Goal: Information Seeking & Learning: Check status

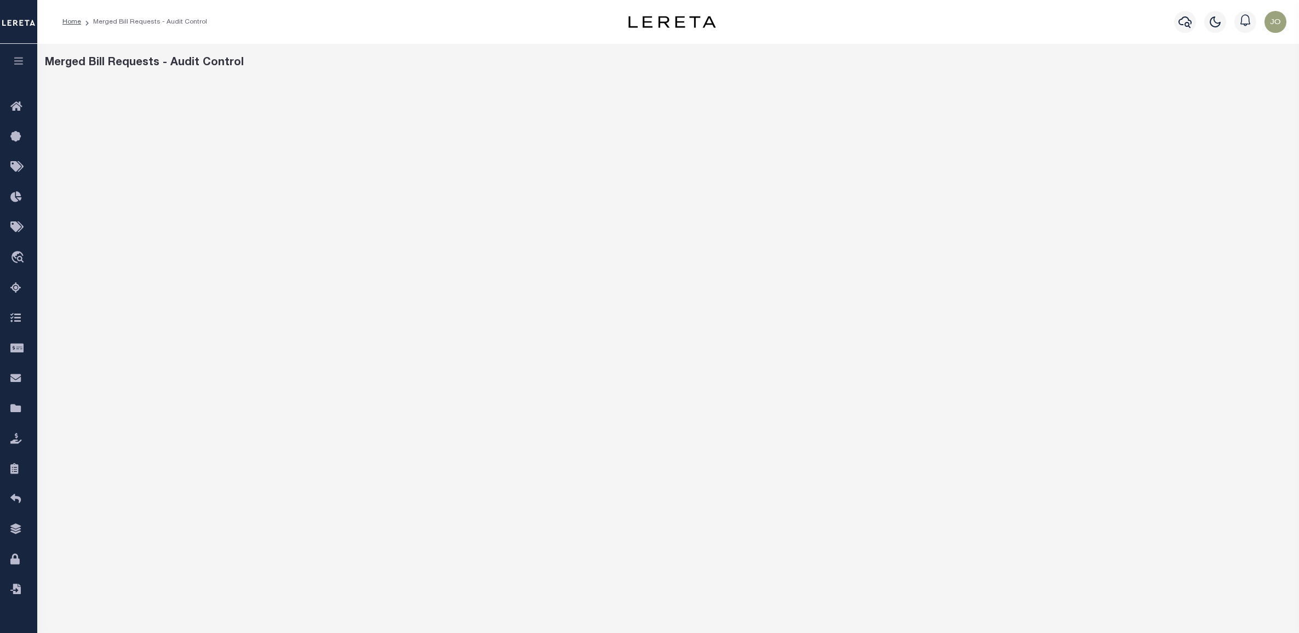
scroll to position [53, 0]
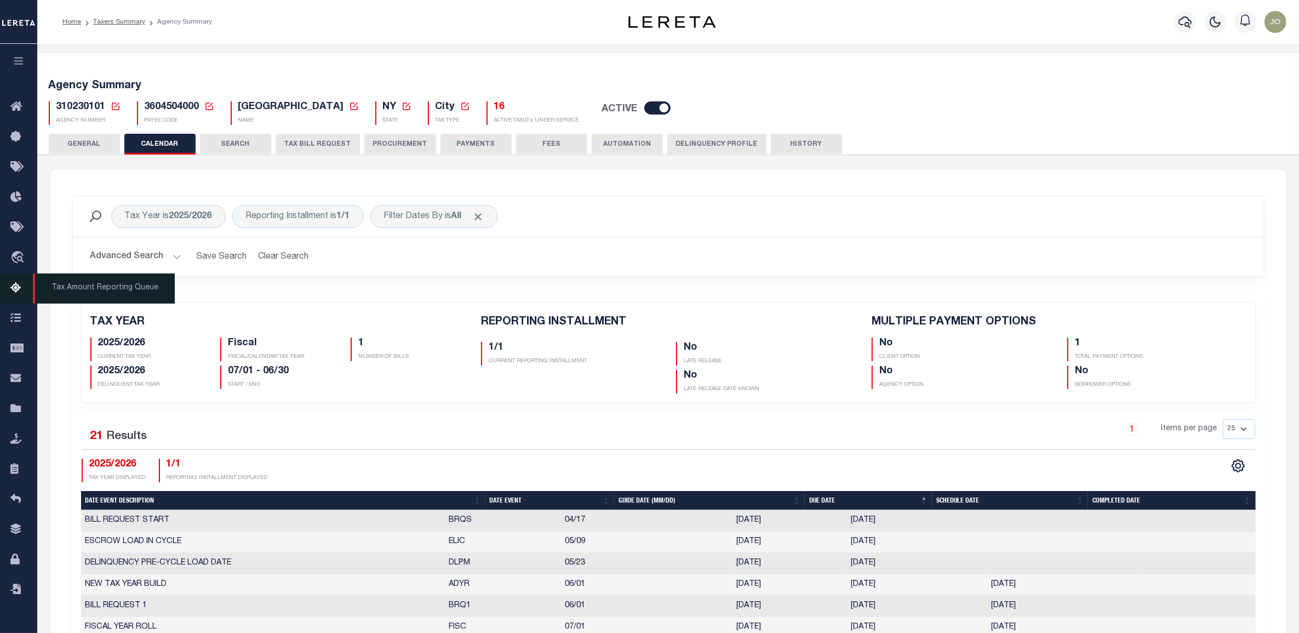
click at [16, 289] on icon at bounding box center [19, 289] width 18 height 14
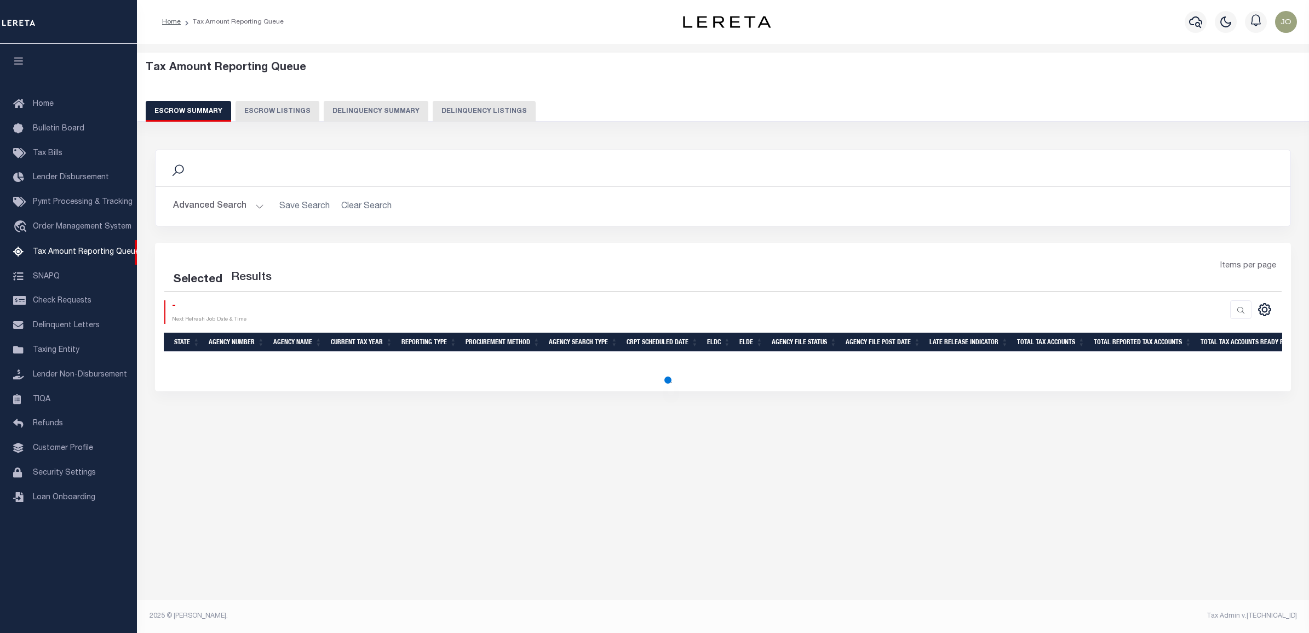
select select "100"
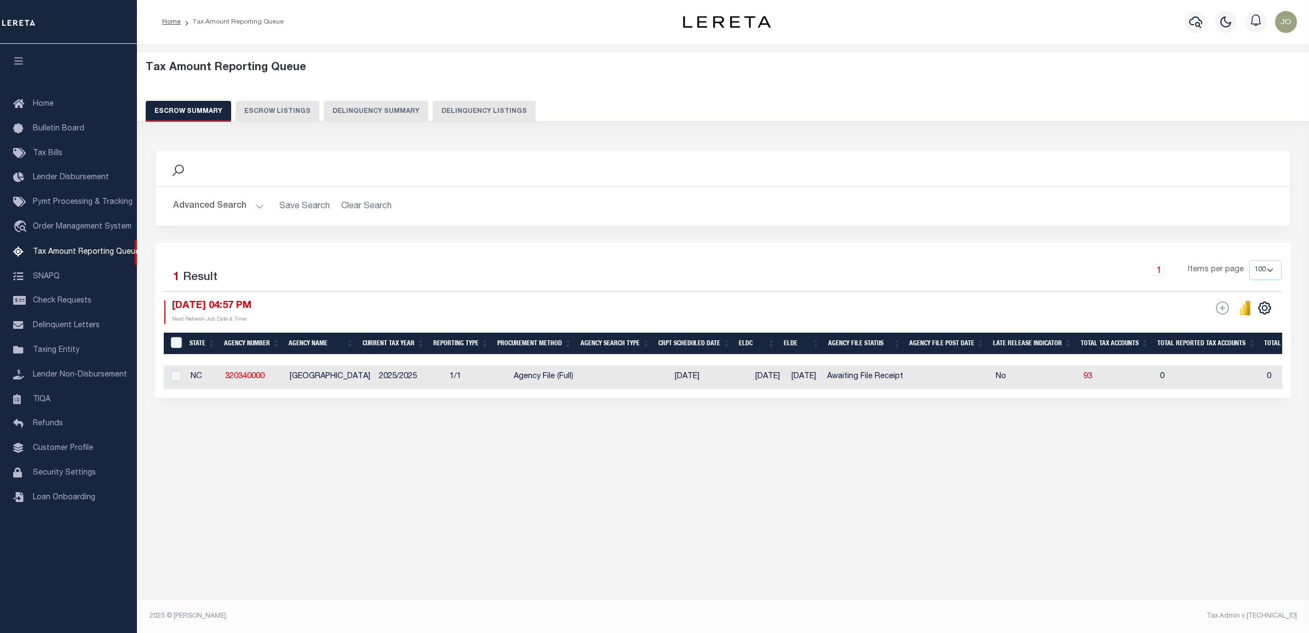
click at [710, 543] on div "Tax Amount Reporting Queue Escrow Summary Escrow Listings In" at bounding box center [723, 329] width 1172 height 570
click at [715, 444] on div "Tax Amount Reporting Queue Escrow Summary Escrow Listings In" at bounding box center [723, 259] width 1166 height 409
click at [711, 448] on div "Tax Amount Reporting Queue Escrow Summary Escrow Listings In" at bounding box center [723, 259] width 1166 height 409
click at [885, 267] on div "1 Items per page 10 25 50 100 500" at bounding box center [865, 274] width 834 height 28
click at [239, 373] on link "320340000" at bounding box center [244, 376] width 39 height 8
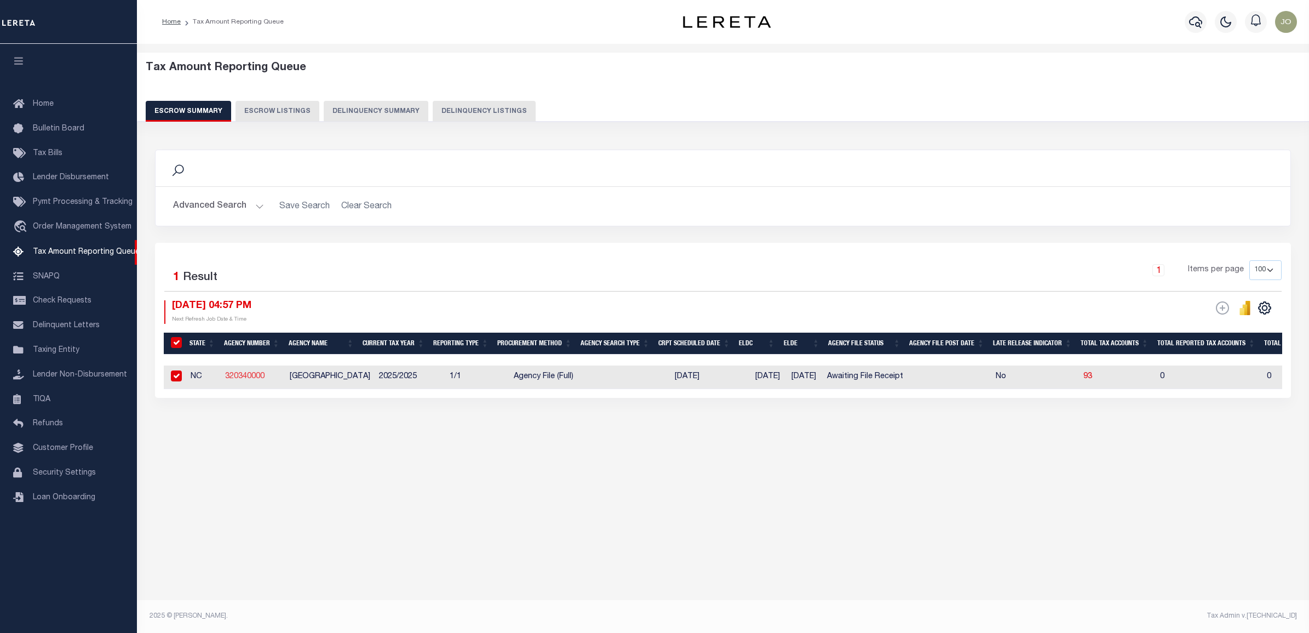
checkbox input "true"
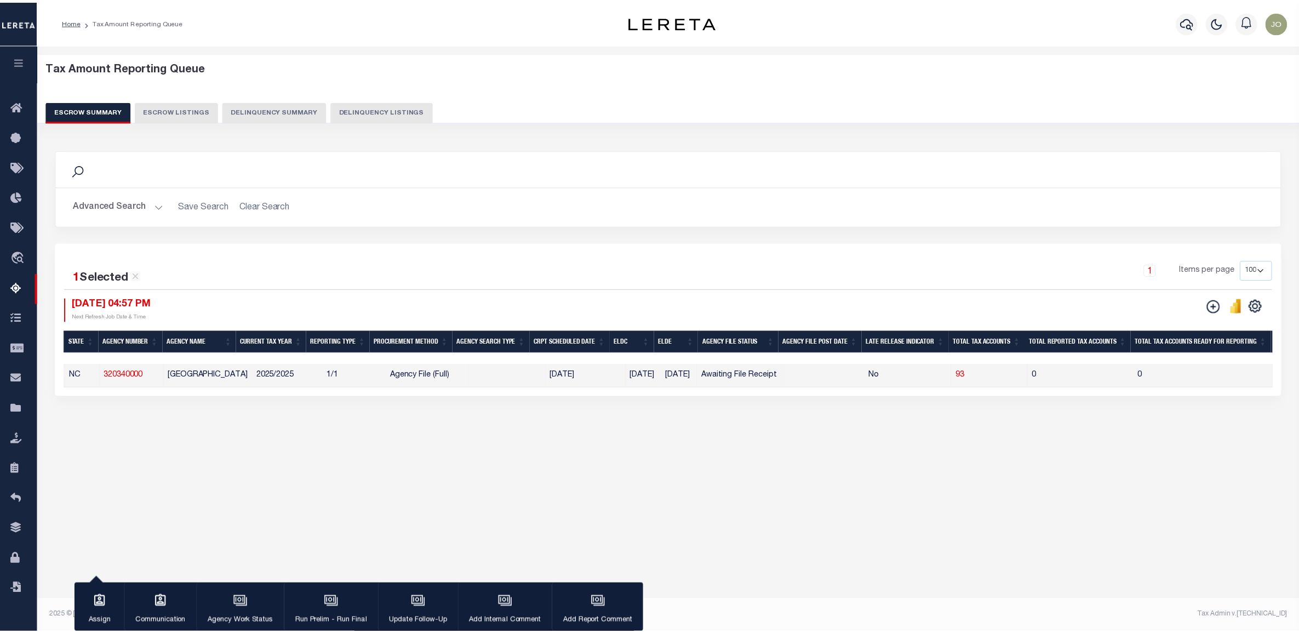
scroll to position [0, 23]
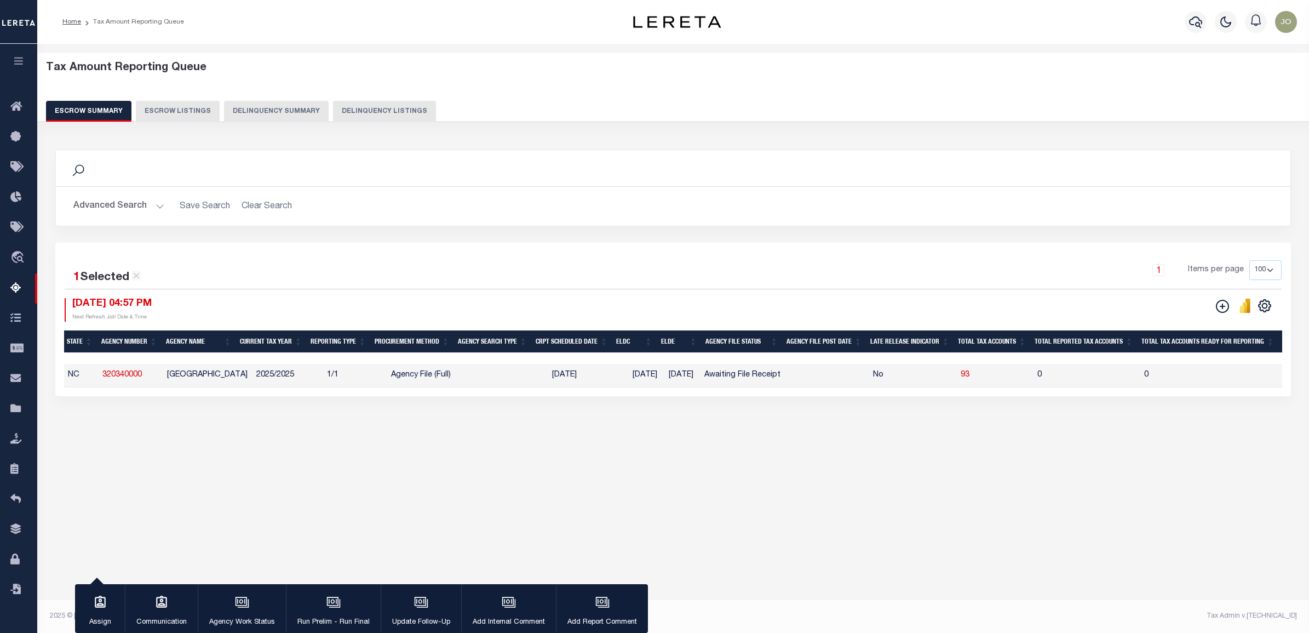
click at [981, 371] on td "93" at bounding box center [994, 376] width 77 height 24
checkbox input "false"
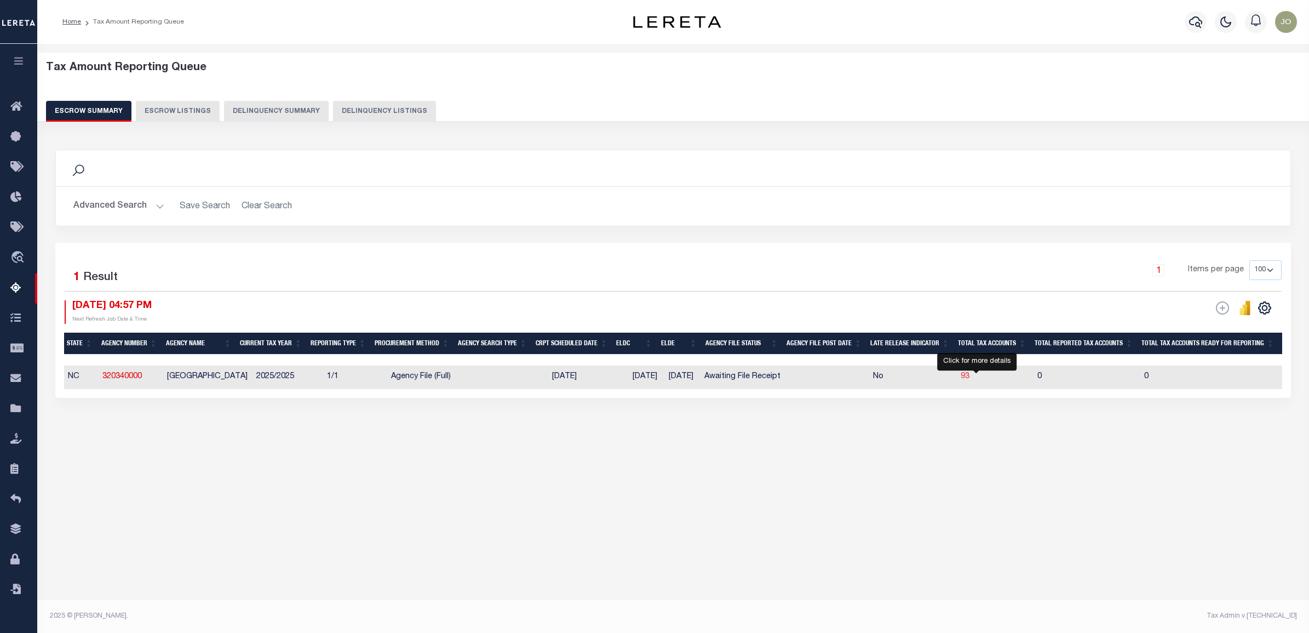
click at [970, 377] on span "93" at bounding box center [965, 376] width 9 height 8
select select "100"
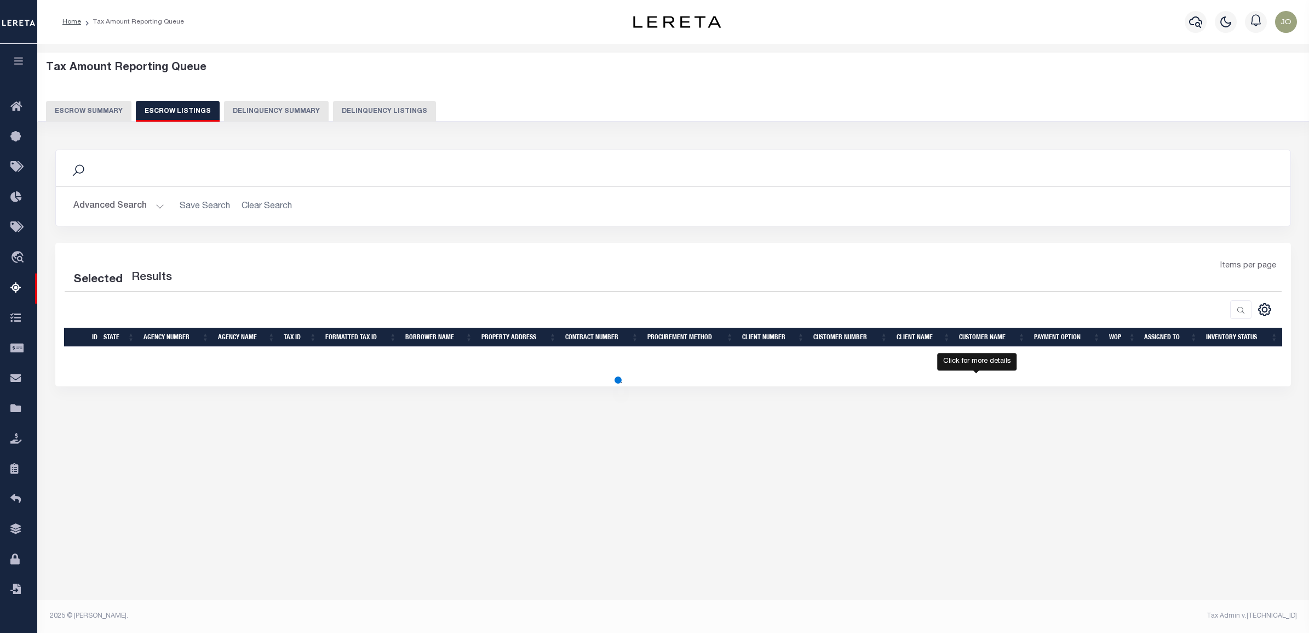
select select "100"
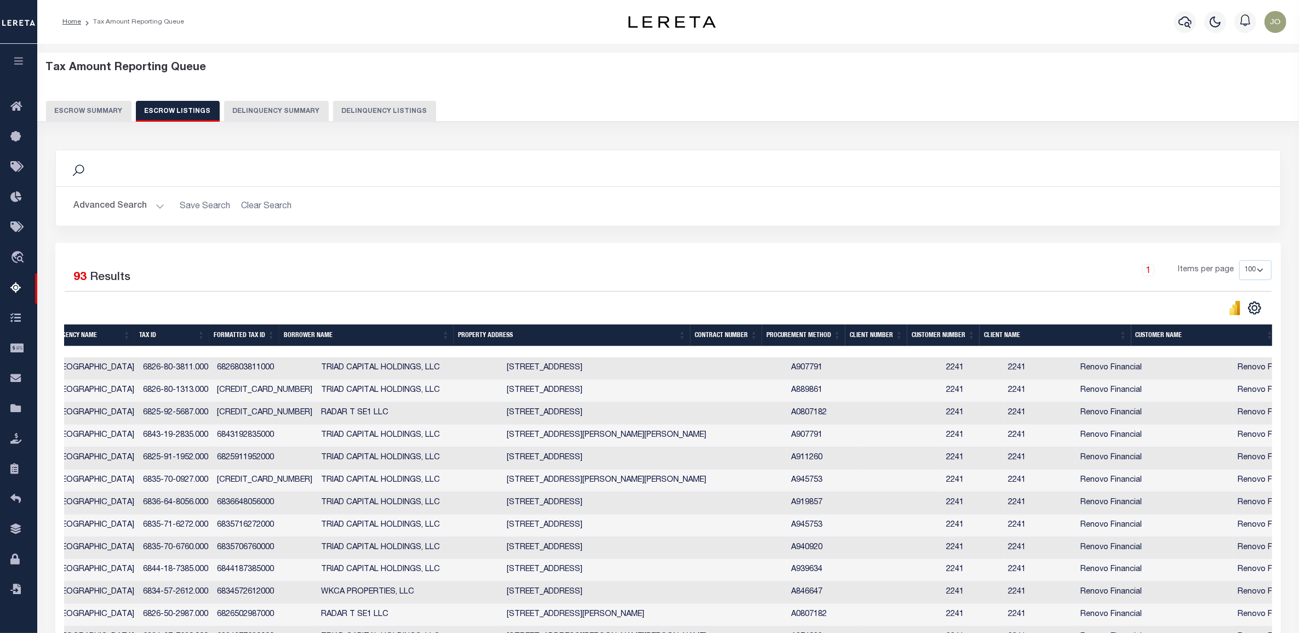
scroll to position [0, 184]
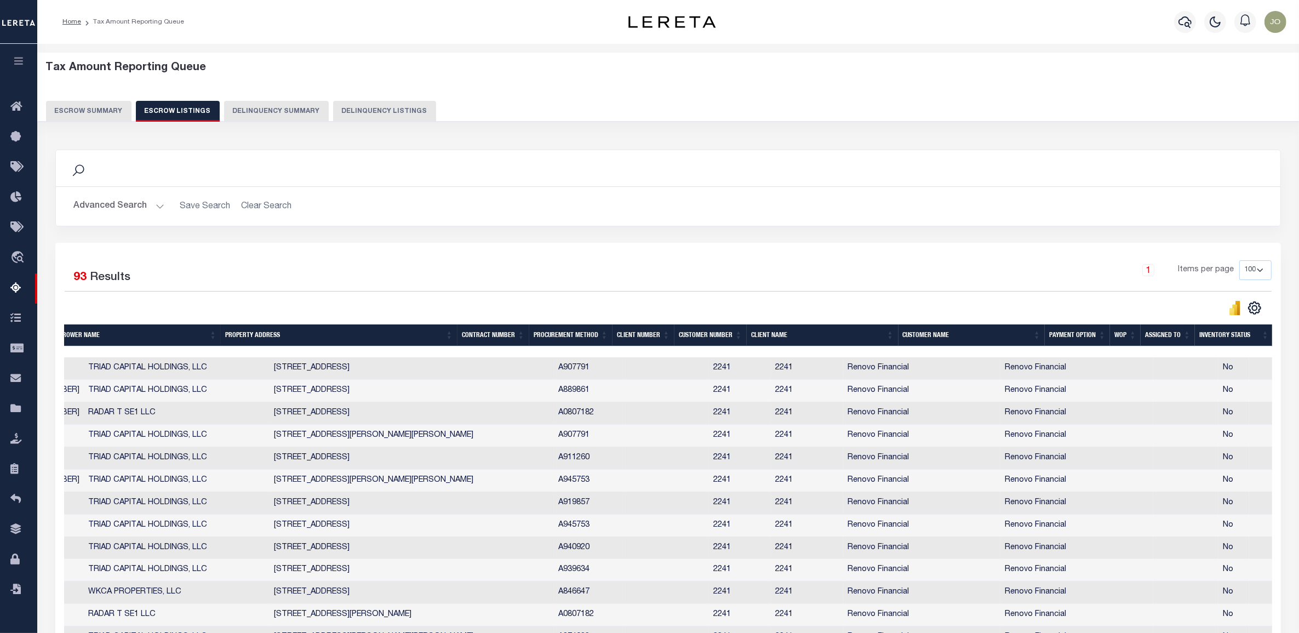
click at [585, 336] on th "Procurement Method" at bounding box center [570, 335] width 83 height 22
click at [111, 209] on button "Advanced Search" at bounding box center [118, 206] width 91 height 21
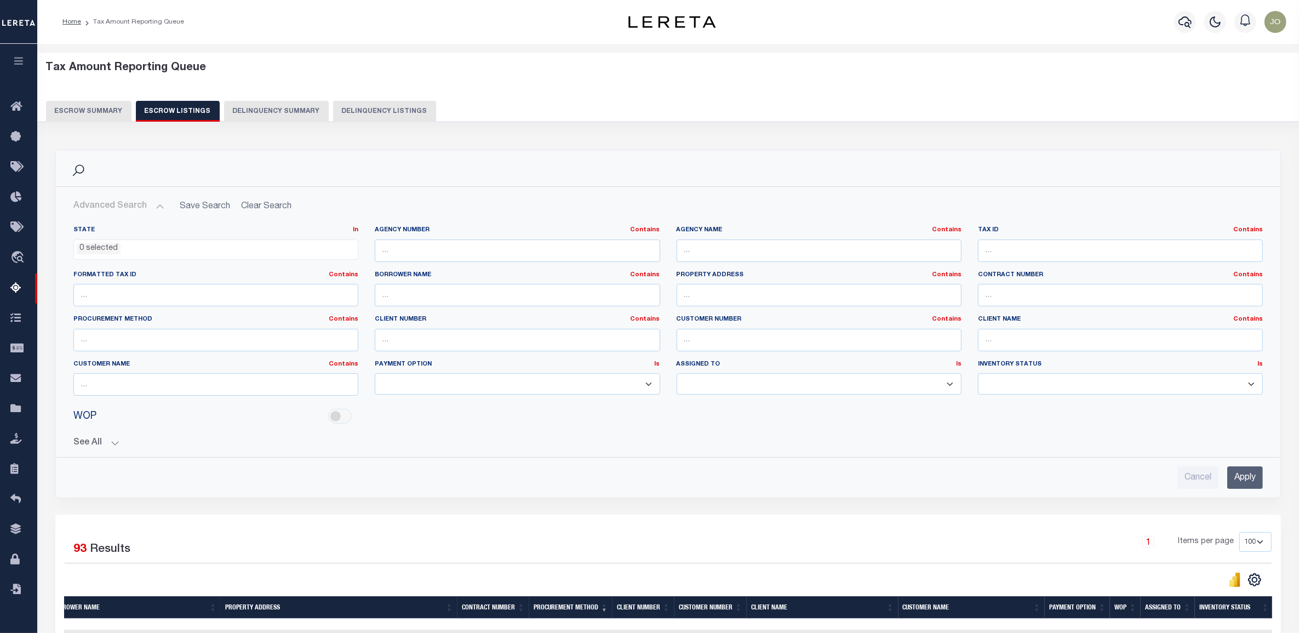
click at [111, 209] on button "Advanced Search" at bounding box center [118, 206] width 91 height 21
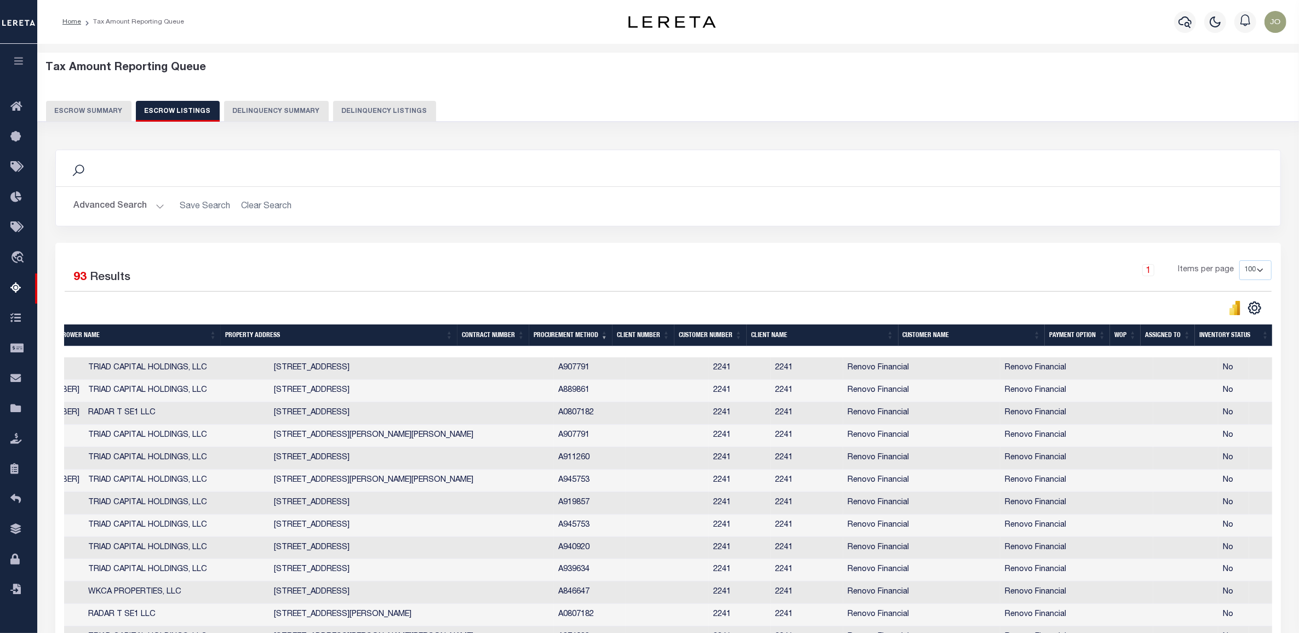
click at [154, 202] on button "Advanced Search" at bounding box center [118, 206] width 91 height 21
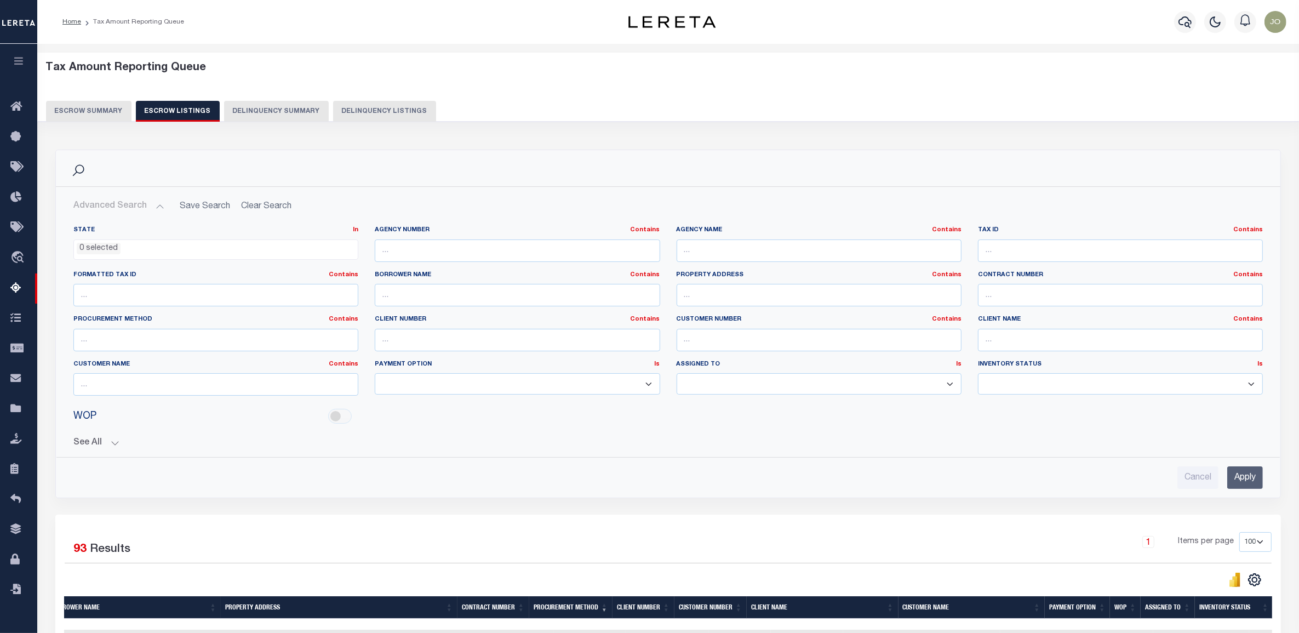
click at [1033, 379] on select "Manual - Exception Pended - Awaiting Search Late Add Exception Completed Zero T…" at bounding box center [1120, 383] width 285 height 21
click at [978, 374] on select "Manual - Exception Pended - Awaiting Search Late Add Exception Completed Zero T…" at bounding box center [1120, 383] width 285 height 21
click at [1047, 383] on select "Manual - Exception Pended - Awaiting Search Late Add Exception Completed Zero T…" at bounding box center [1120, 383] width 285 height 21
click at [978, 374] on select "Manual - Exception Pended - Awaiting Search Late Add Exception Completed Zero T…" at bounding box center [1120, 383] width 285 height 21
click at [1241, 474] on input "Apply" at bounding box center [1245, 477] width 36 height 22
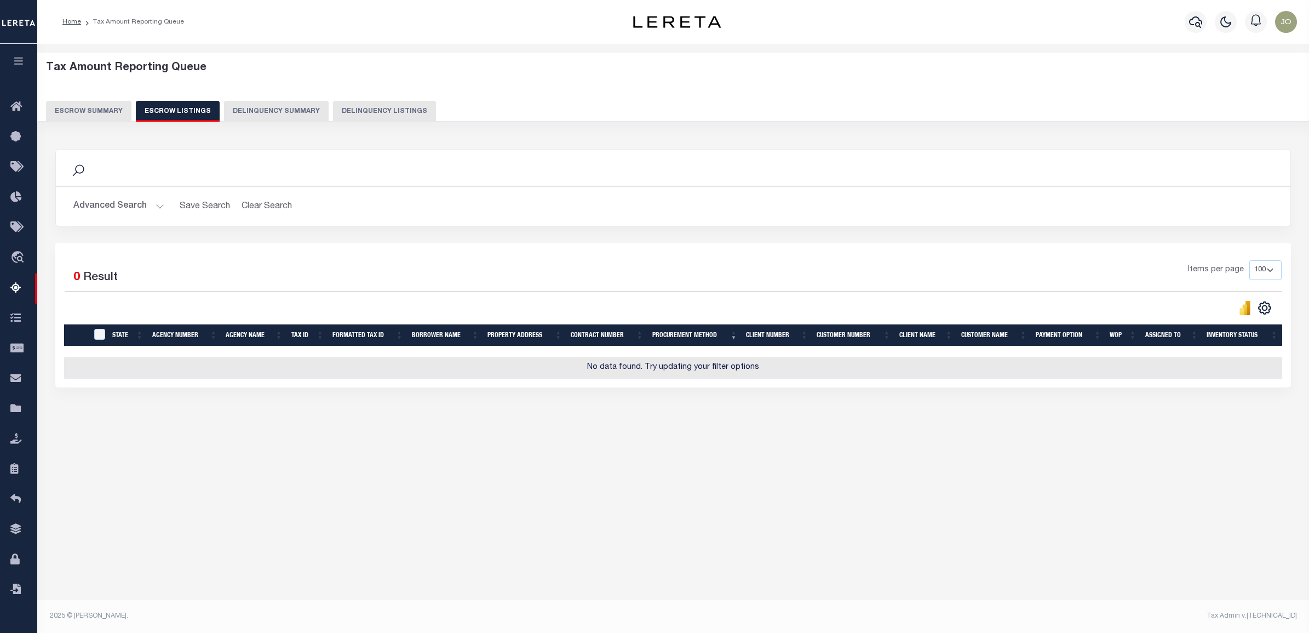
click at [141, 203] on button "Advanced Search" at bounding box center [118, 206] width 91 height 21
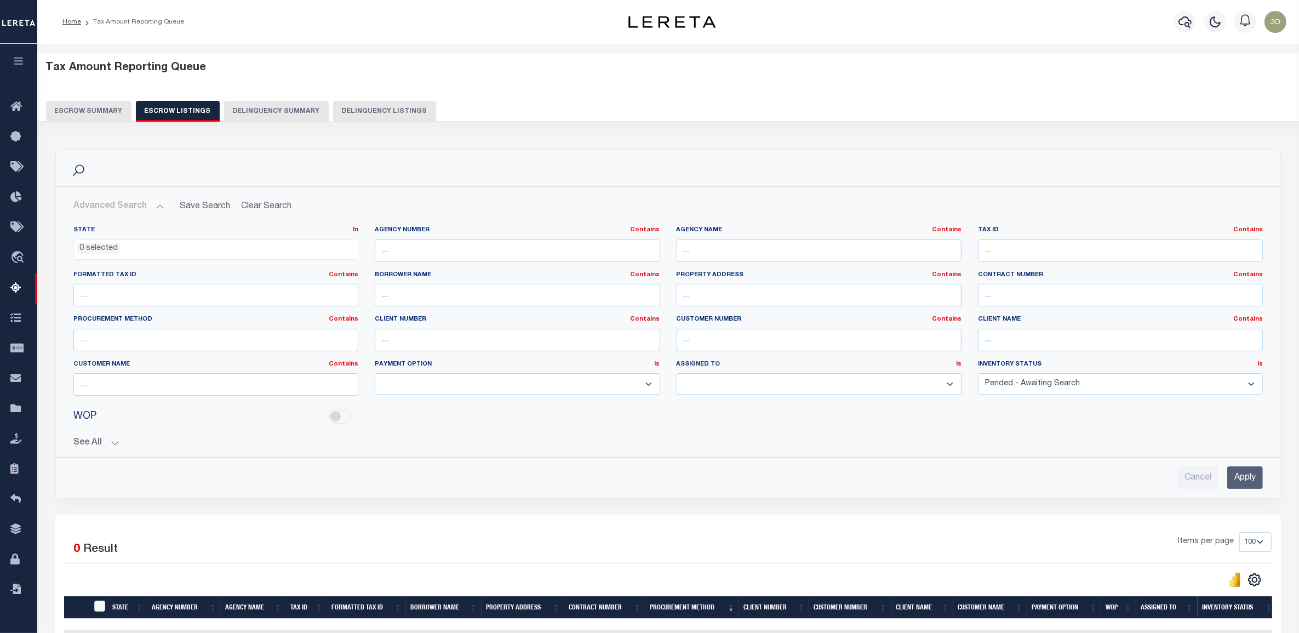
click at [1153, 389] on select "Manual - Exception Pended - Awaiting Search Late Add Exception Completed Zero T…" at bounding box center [1120, 383] width 285 height 21
click at [978, 374] on select "Manual - Exception Pended - Awaiting Search Late Add Exception Completed Zero T…" at bounding box center [1120, 383] width 285 height 21
click at [1238, 480] on input "Apply" at bounding box center [1245, 477] width 36 height 22
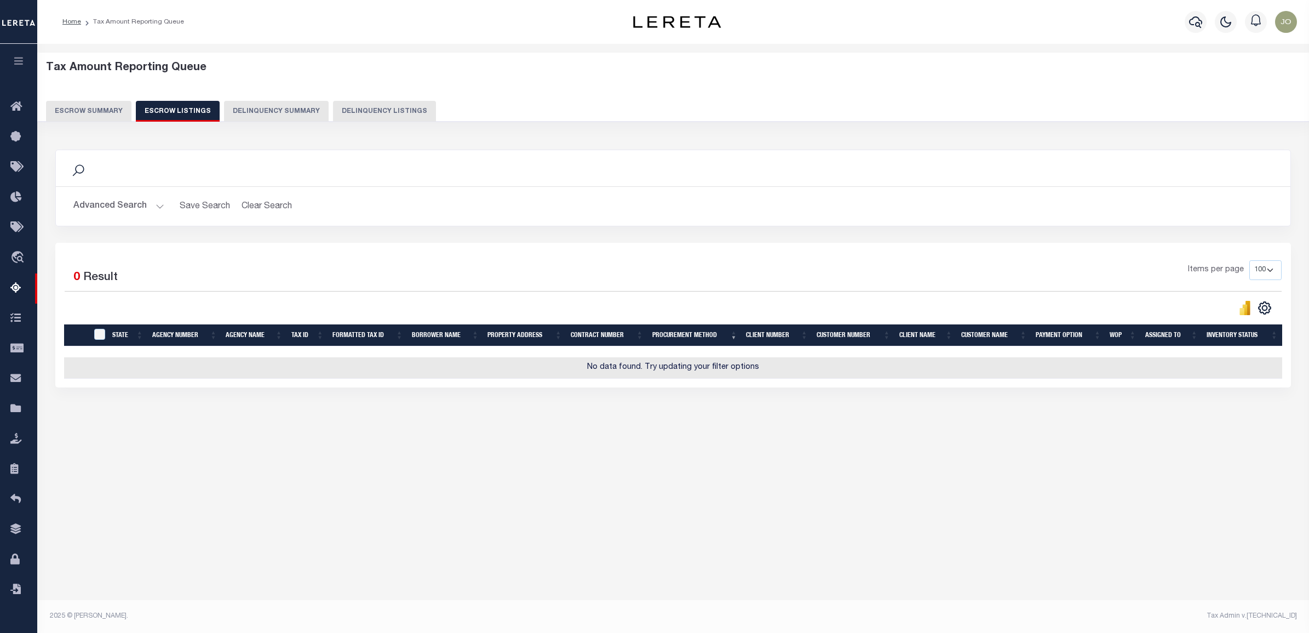
click at [157, 209] on button "Advanced Search" at bounding box center [118, 206] width 91 height 21
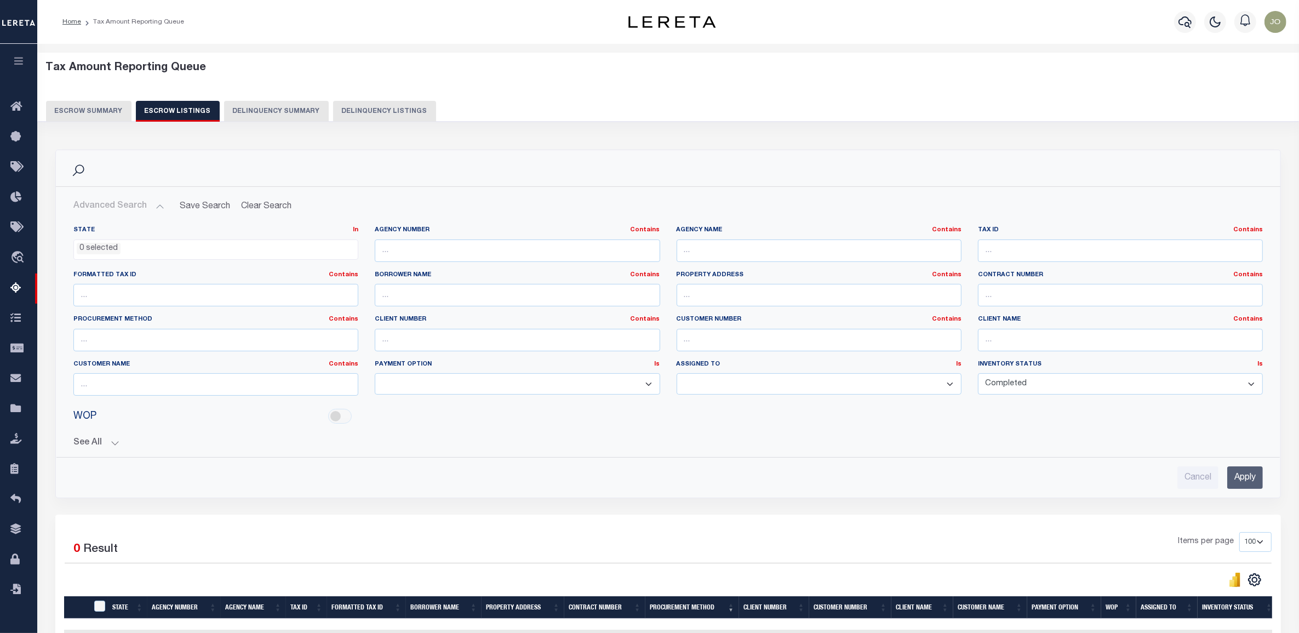
click at [1204, 382] on select "Manual - Exception Pended - Awaiting Search Late Add Exception Completed Zero T…" at bounding box center [1120, 383] width 285 height 21
select select "Reported"
click at [978, 374] on select "Manual - Exception Pended - Awaiting Search Late Add Exception Completed Zero T…" at bounding box center [1120, 383] width 285 height 21
click at [1238, 473] on input "Apply" at bounding box center [1245, 477] width 36 height 22
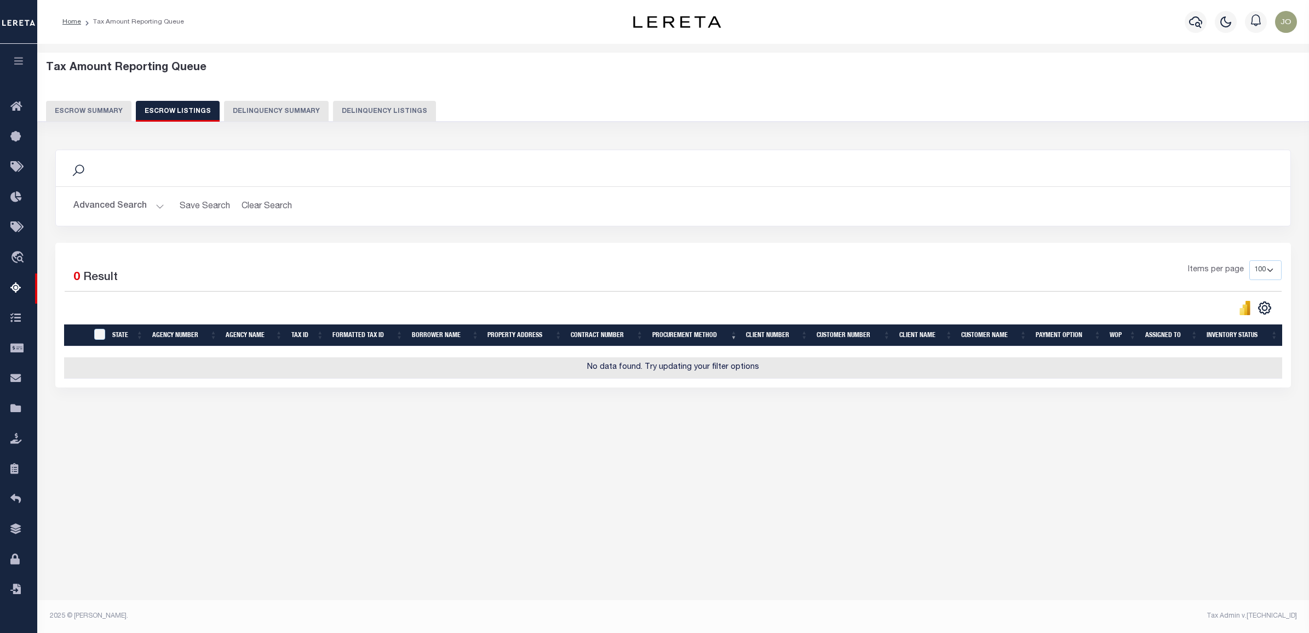
click at [107, 107] on button "Escrow Summary" at bounding box center [88, 111] width 85 height 21
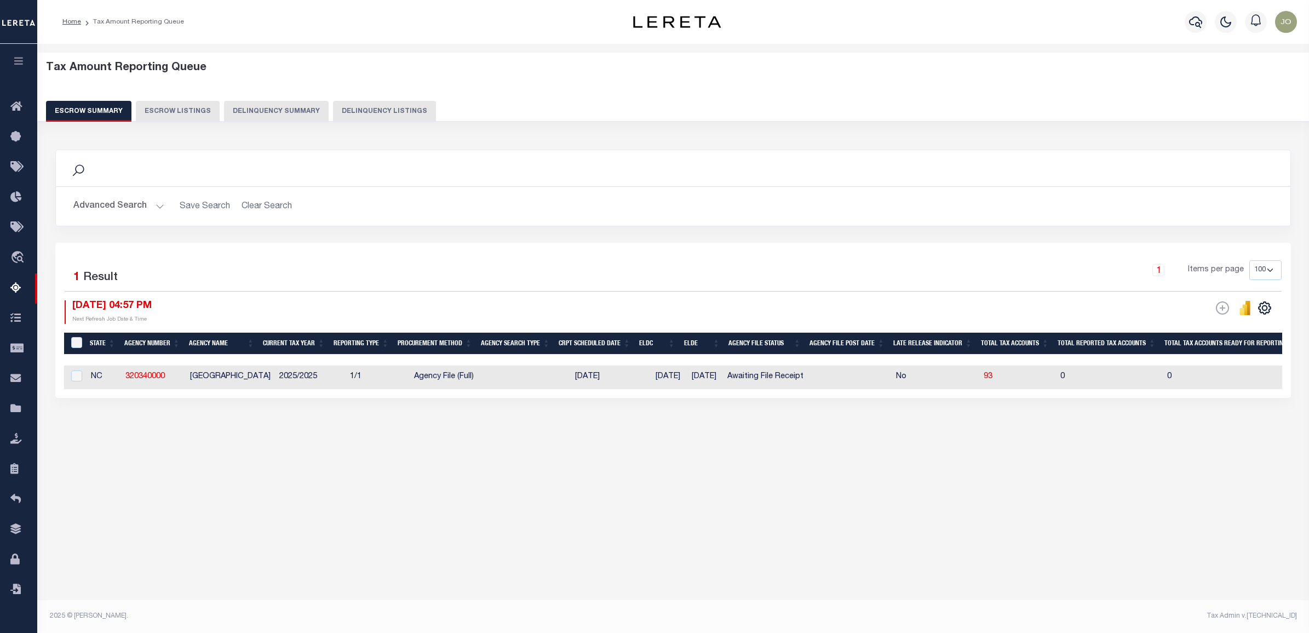
click at [131, 204] on button "Advanced Search" at bounding box center [118, 206] width 91 height 21
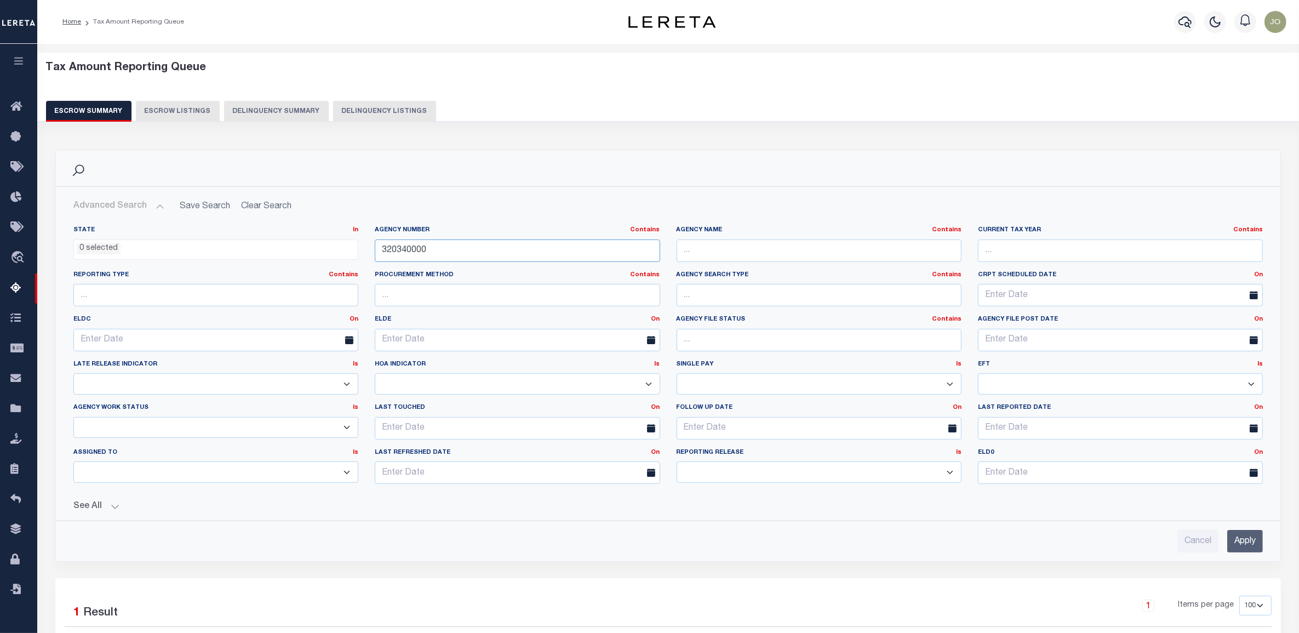
drag, startPoint x: 465, startPoint y: 245, endPoint x: 332, endPoint y: 244, distance: 132.6
click at [332, 244] on div "State In In AK AL AR AZ CA CO CT DC DE FL GA GU HI IA ID IL IN KS KY LA MA MD M…" at bounding box center [668, 359] width 1206 height 267
click at [1241, 542] on input "Apply" at bounding box center [1245, 541] width 36 height 22
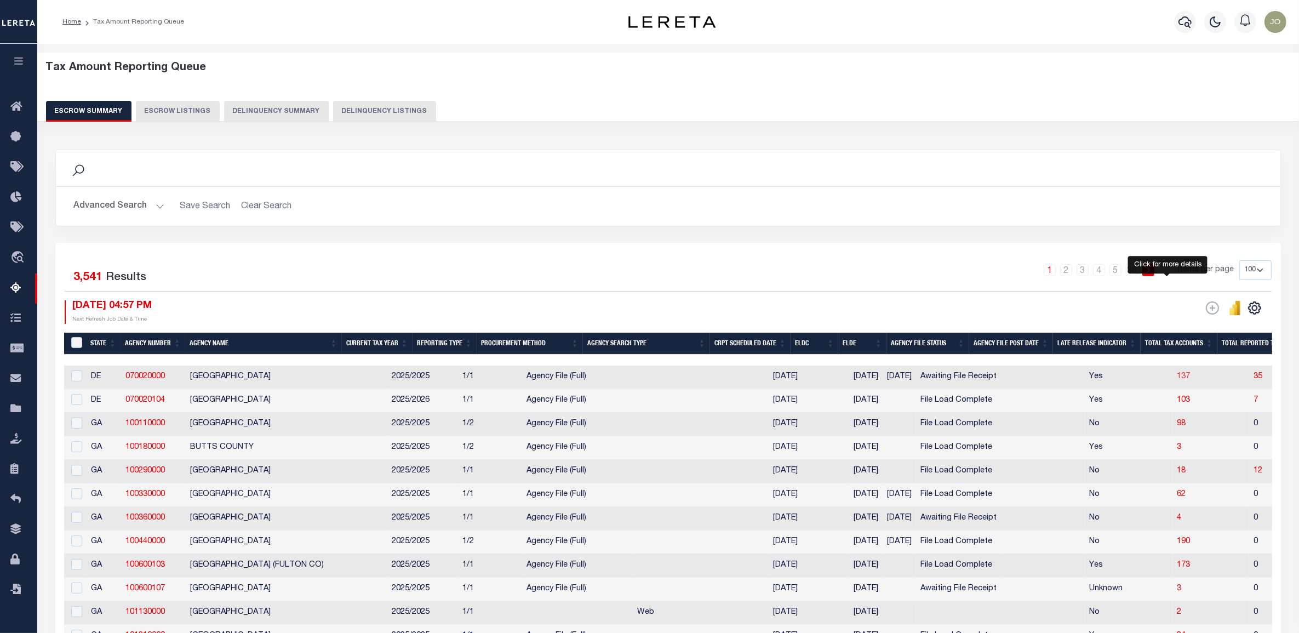
click at [1177, 379] on span "137" at bounding box center [1183, 376] width 13 height 8
select select "100"
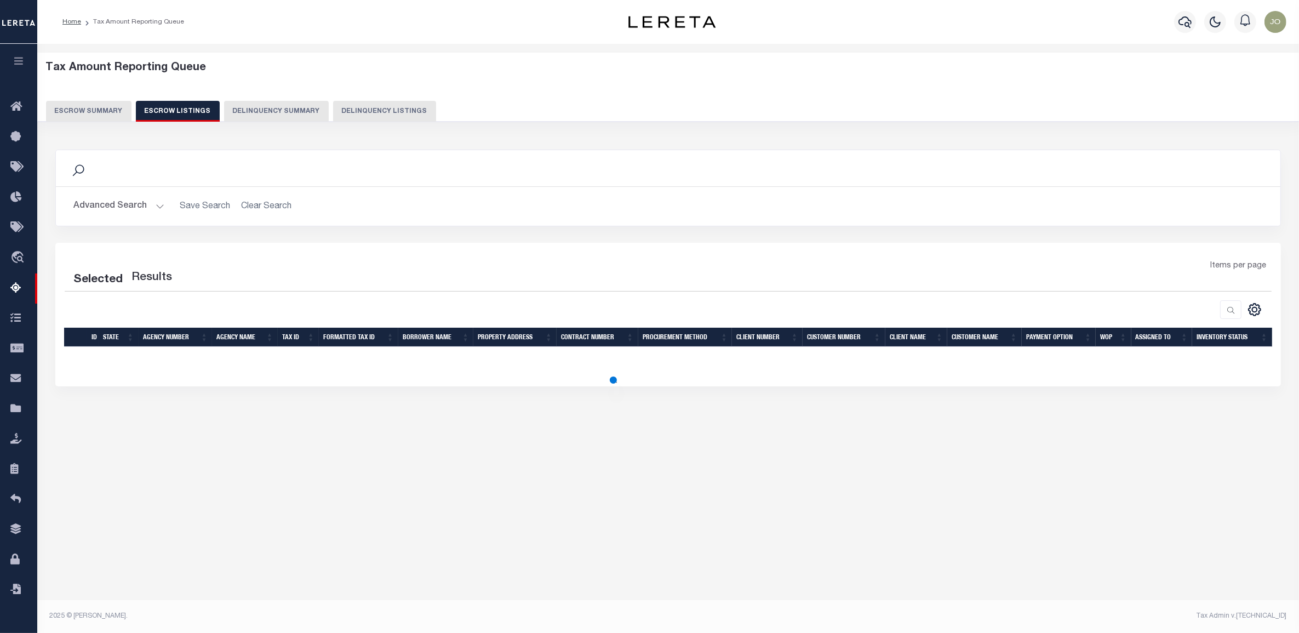
select select "100"
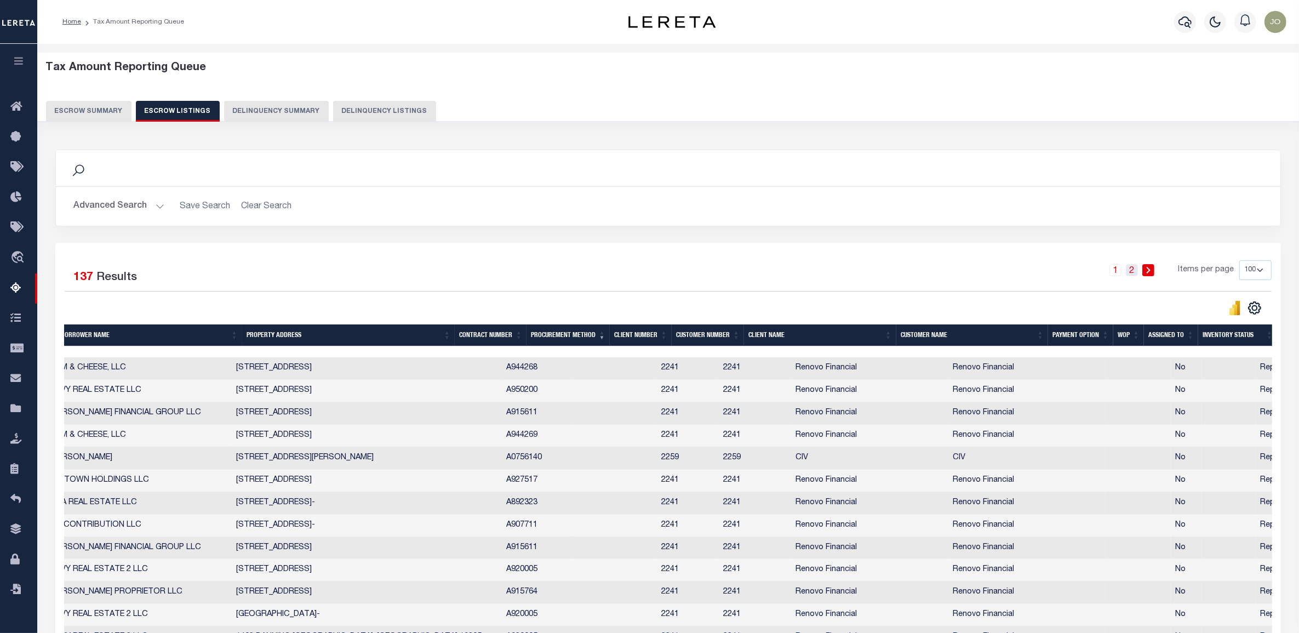
click at [1134, 271] on link "2" at bounding box center [1132, 270] width 12 height 12
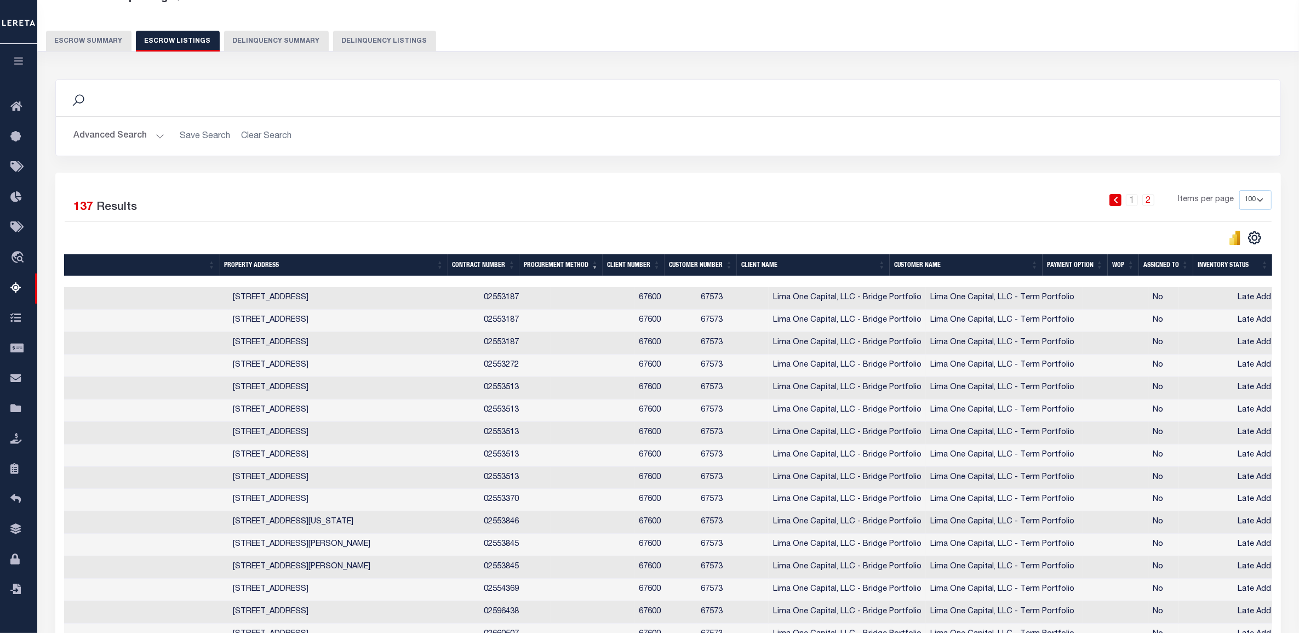
click at [108, 39] on button "Escrow Summary" at bounding box center [88, 41] width 85 height 21
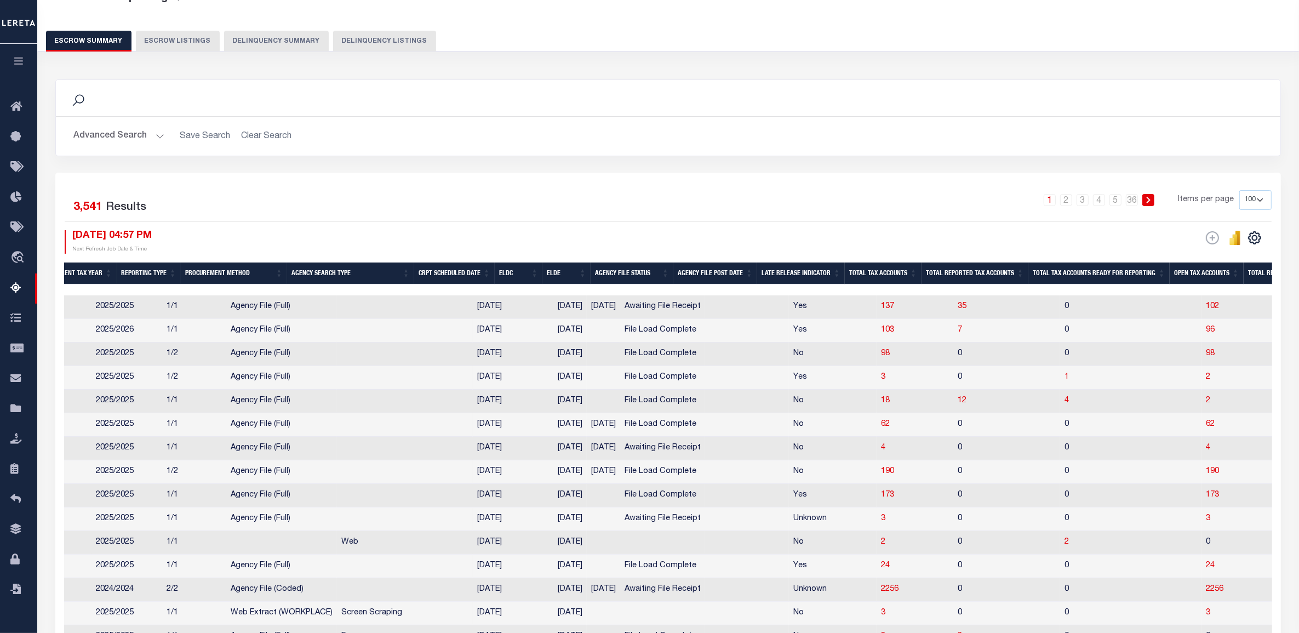
scroll to position [0, 379]
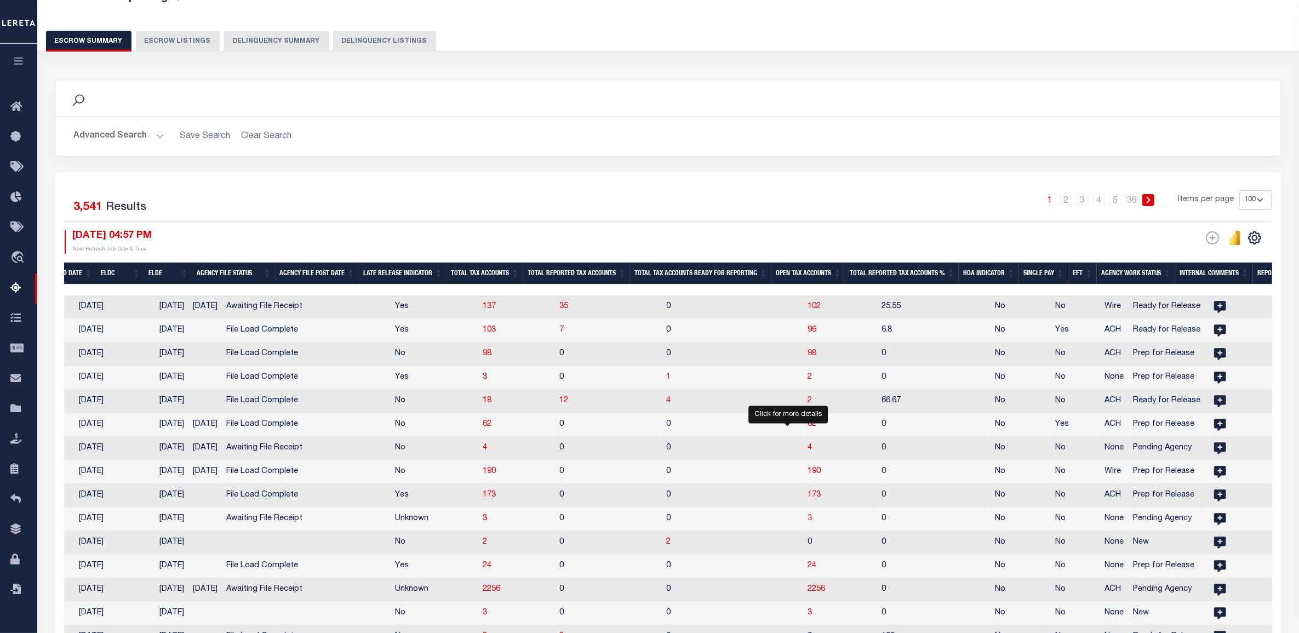
click at [807, 522] on span "3" at bounding box center [809, 518] width 4 height 8
select select
select select "100"
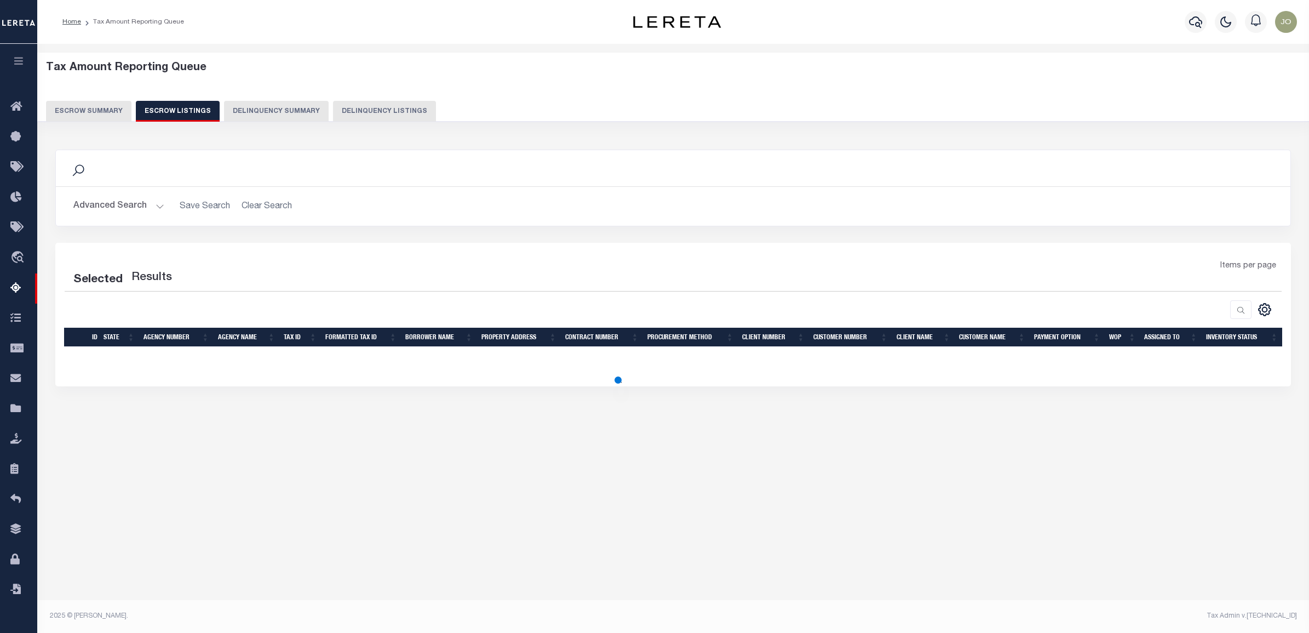
select select "100"
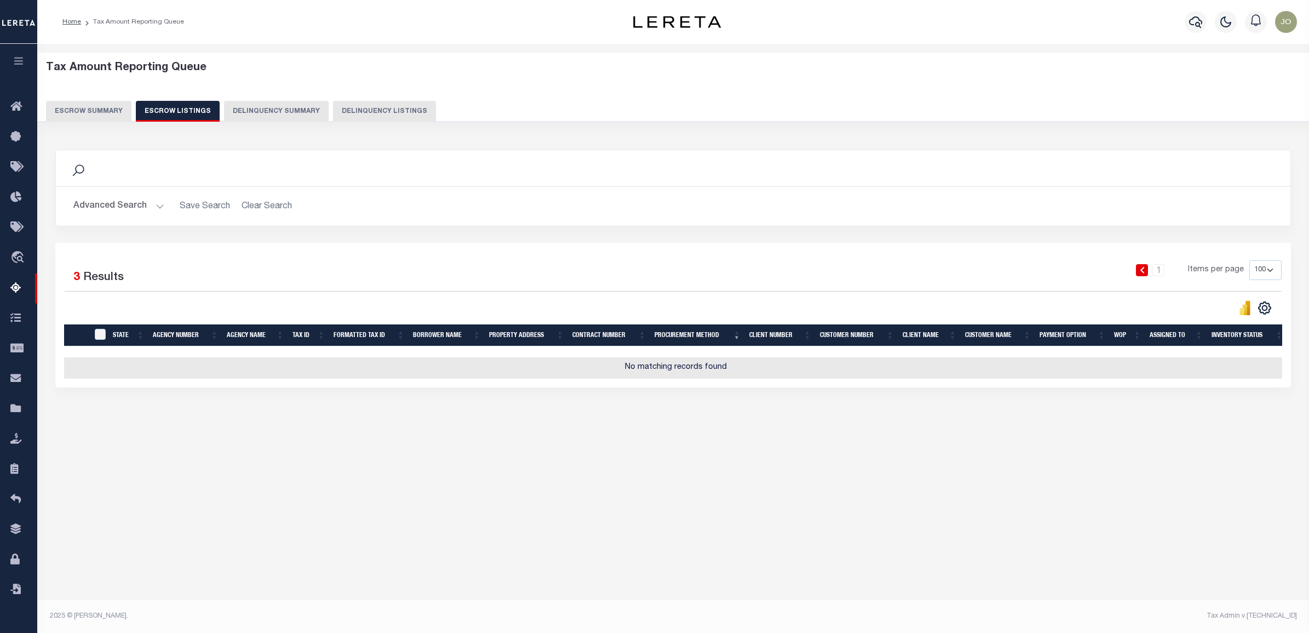
click at [194, 284] on div "Selected 3 Results" at bounding box center [211, 275] width 292 height 31
click at [149, 207] on button "Advanced Search" at bounding box center [118, 206] width 91 height 21
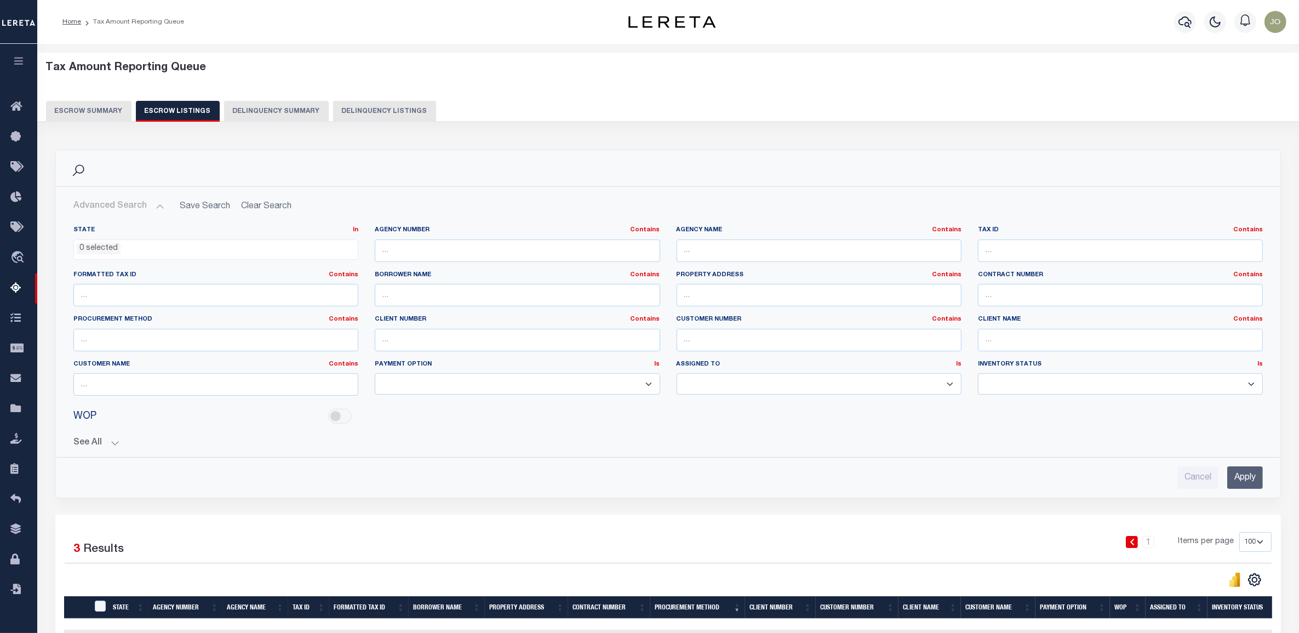
click at [107, 445] on button "See All" at bounding box center [667, 443] width 1189 height 10
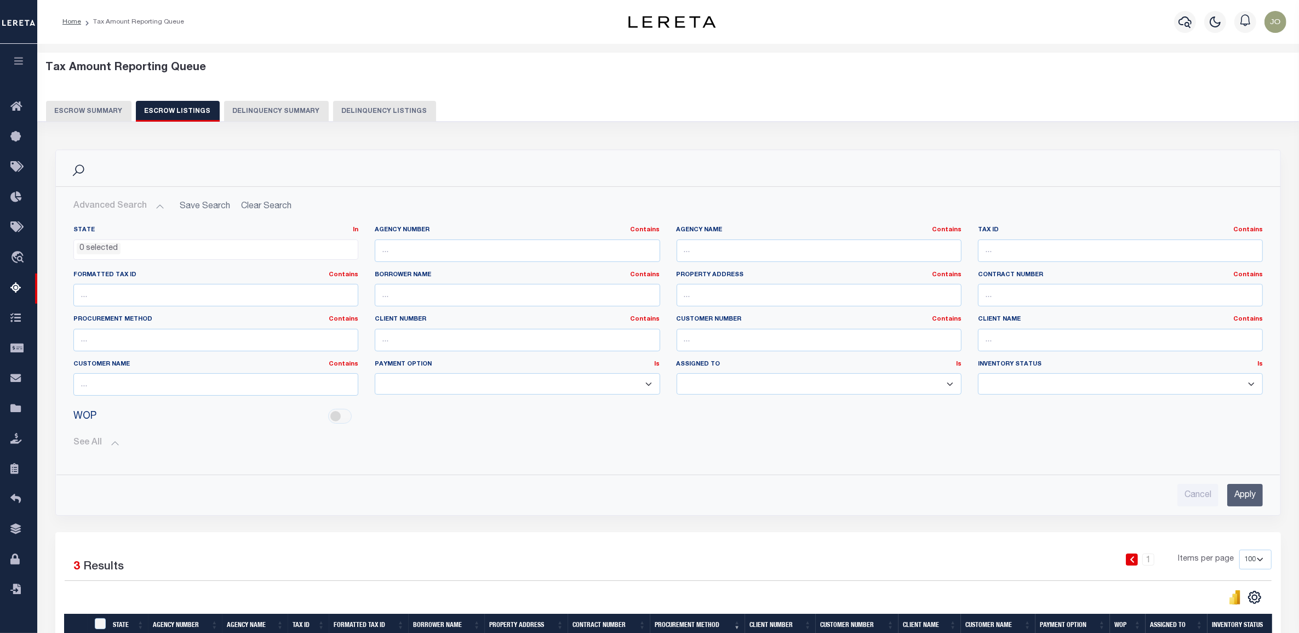
click at [266, 208] on h2 "Advanced Search Save Search Clear Search" at bounding box center [668, 206] width 1207 height 21
click at [462, 252] on input "text" at bounding box center [517, 250] width 285 height 22
type input "s"
click at [1248, 498] on input "Apply" at bounding box center [1245, 495] width 36 height 22
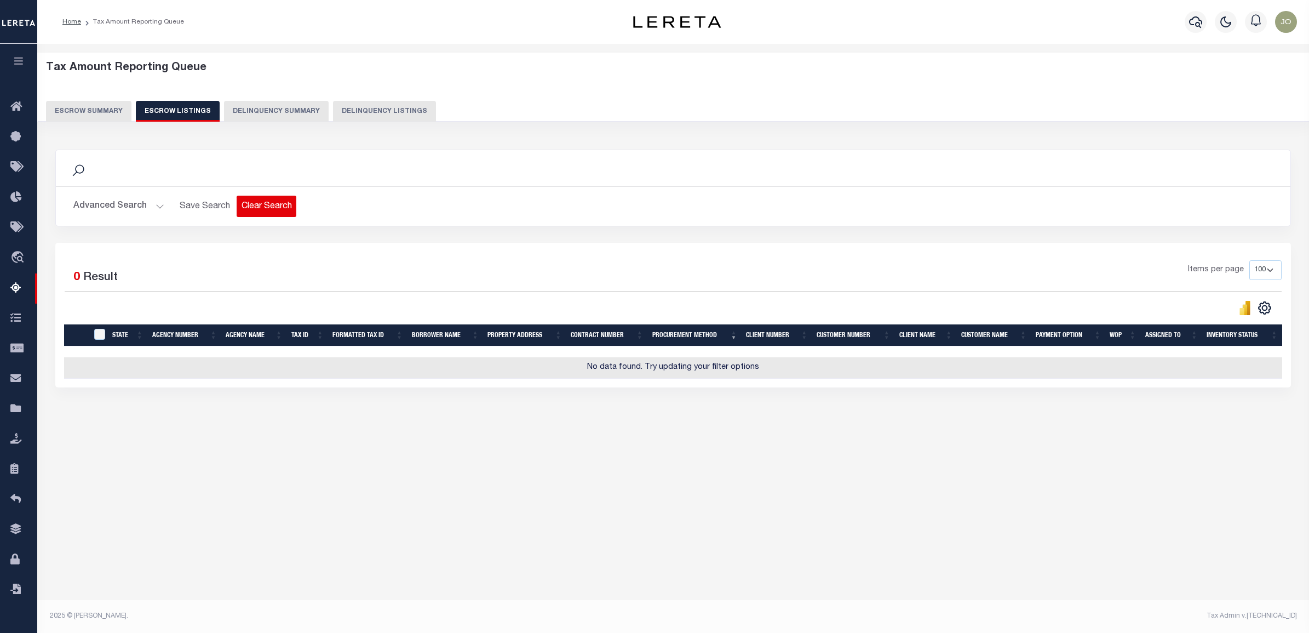
click at [255, 204] on button "Clear Search" at bounding box center [267, 206] width 60 height 21
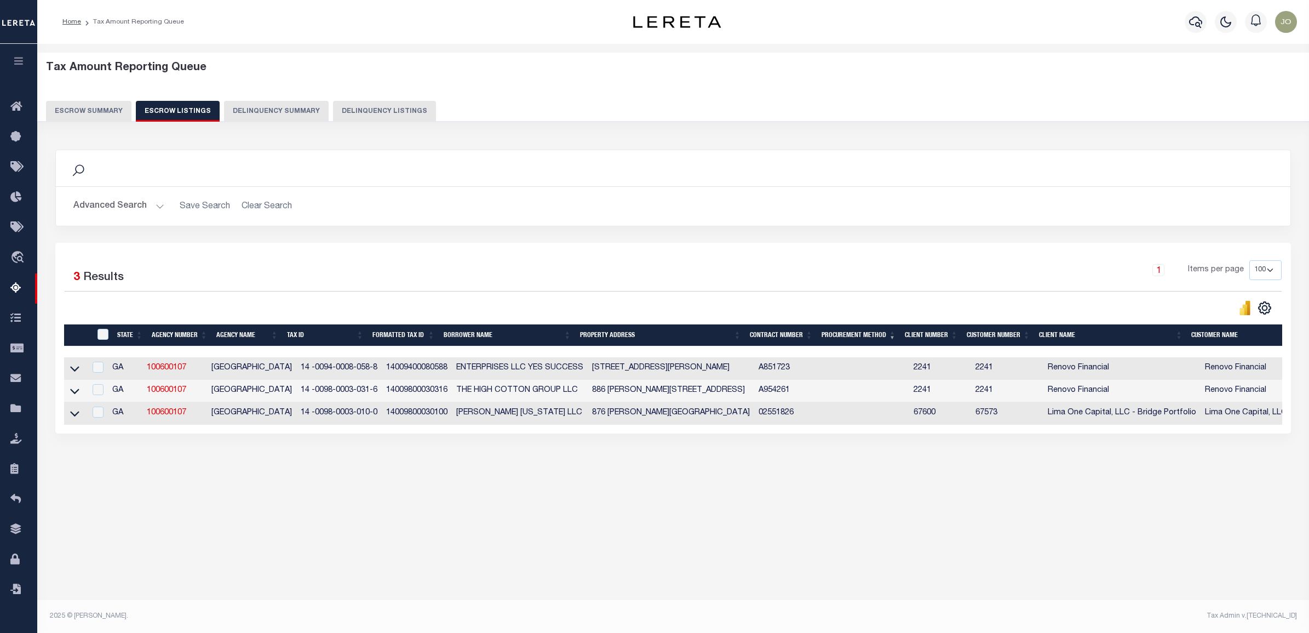
drag, startPoint x: 1020, startPoint y: 441, endPoint x: 1051, endPoint y: 439, distance: 30.7
click at [1051, 433] on div "Selected 3 Results 1 Items per page 10 25 50 100 500" at bounding box center [673, 338] width 1236 height 191
click at [70, 372] on icon at bounding box center [74, 369] width 9 height 12
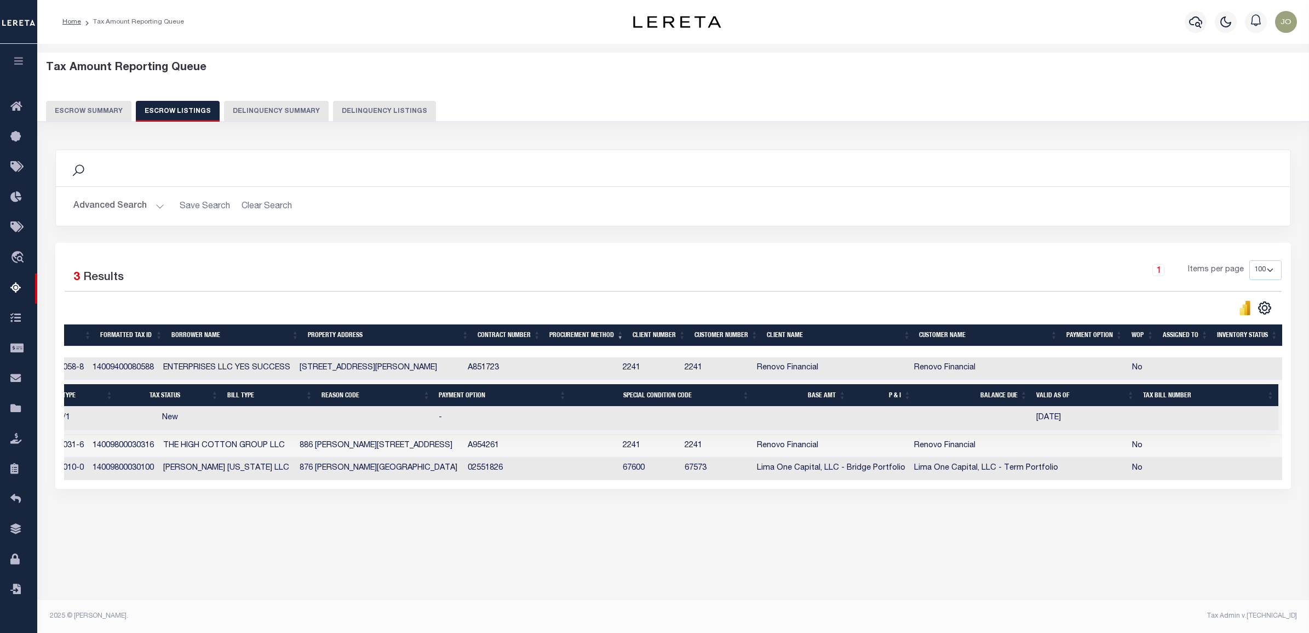
click at [1090, 540] on div "Tax Amount Reporting Queue Escrow Summary Escrow Listings In" at bounding box center [673, 305] width 1265 height 500
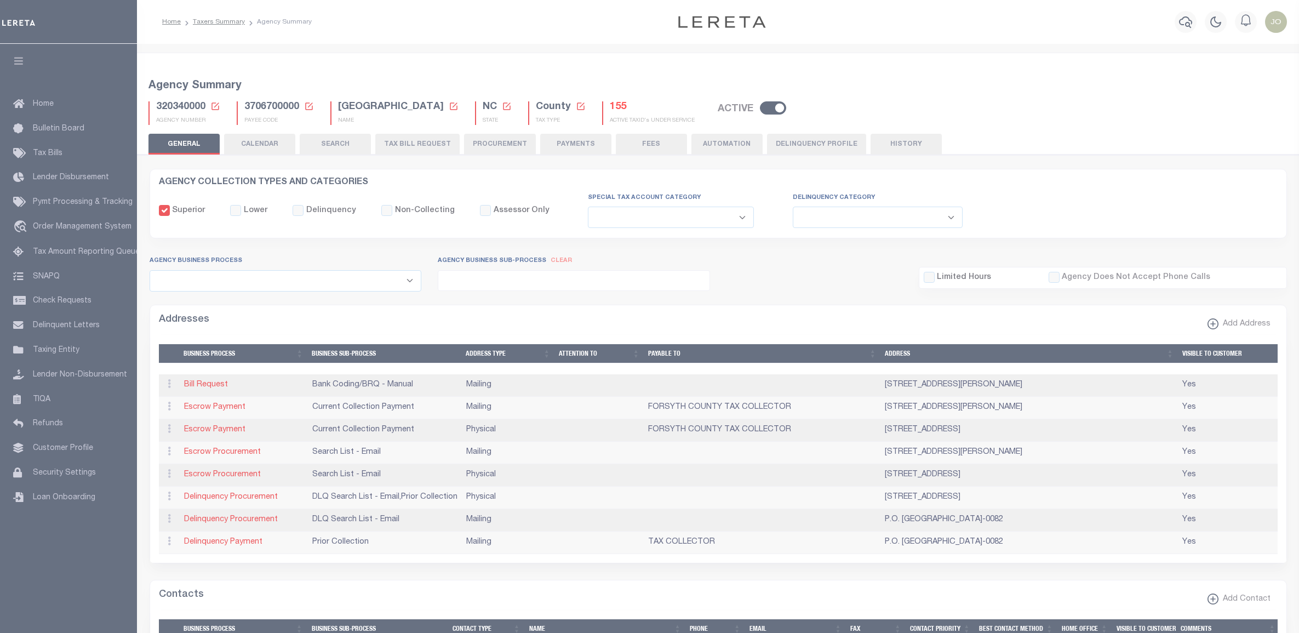
select select
